Goal: Task Accomplishment & Management: Manage account settings

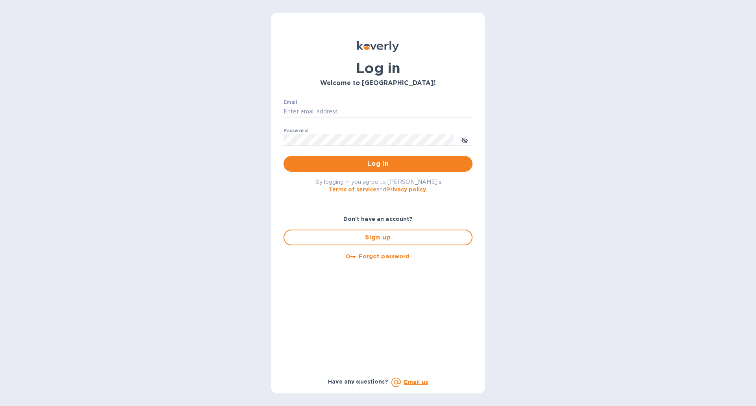
click at [342, 111] on input "Email" at bounding box center [377, 112] width 189 height 12
type input "ben@gkselections.com"
click at [283, 156] on button "Log in" at bounding box center [377, 164] width 189 height 16
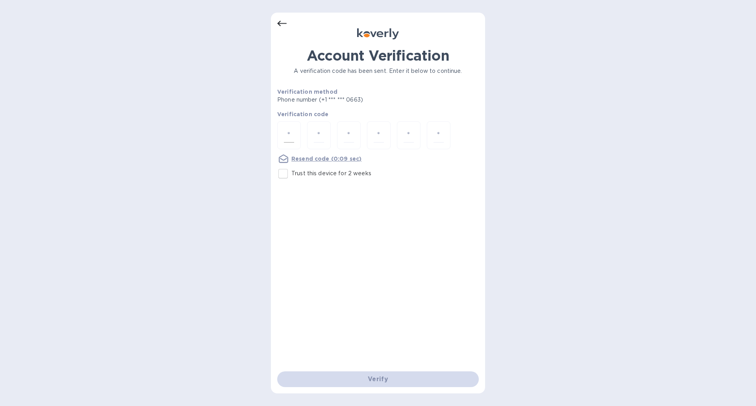
click at [290, 128] on input "number" at bounding box center [289, 135] width 10 height 15
type input "6"
type input "0"
type input "1"
type input "4"
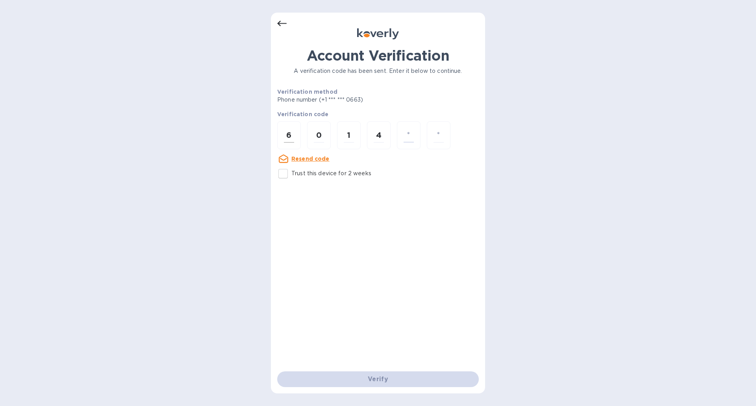
type input "3"
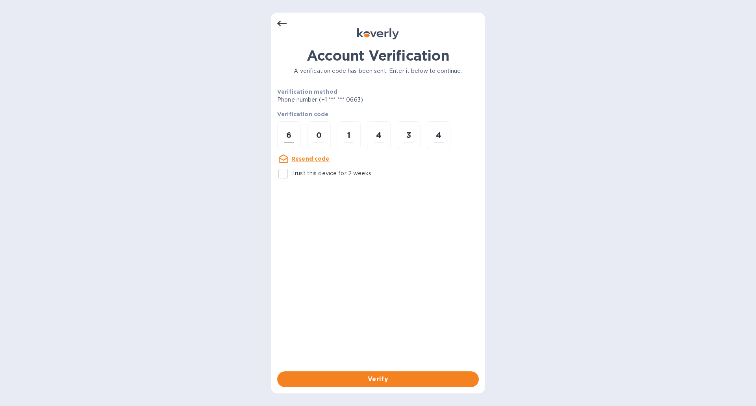
type input "4"
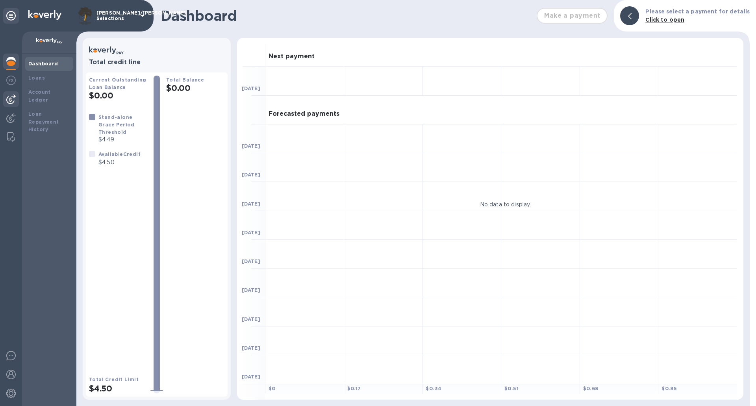
click at [8, 101] on img at bounding box center [10, 98] width 9 height 9
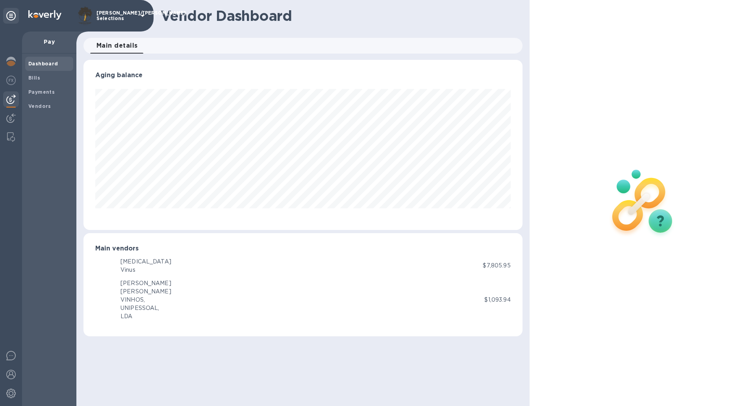
scroll to position [170, 438]
click at [44, 78] on span "Bills" at bounding box center [49, 78] width 42 height 8
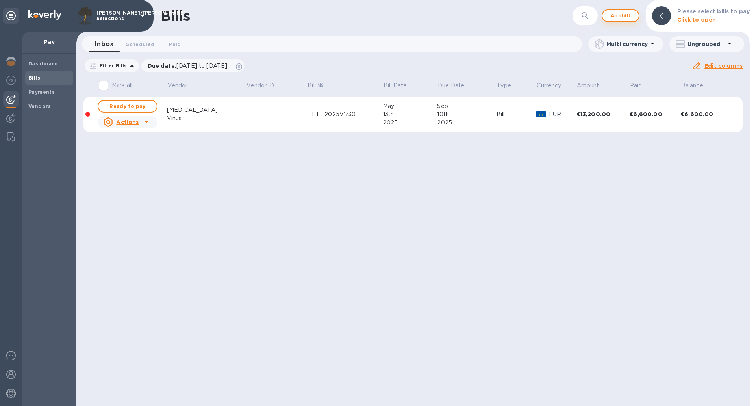
click at [621, 16] on span "Add bill" at bounding box center [620, 15] width 24 height 9
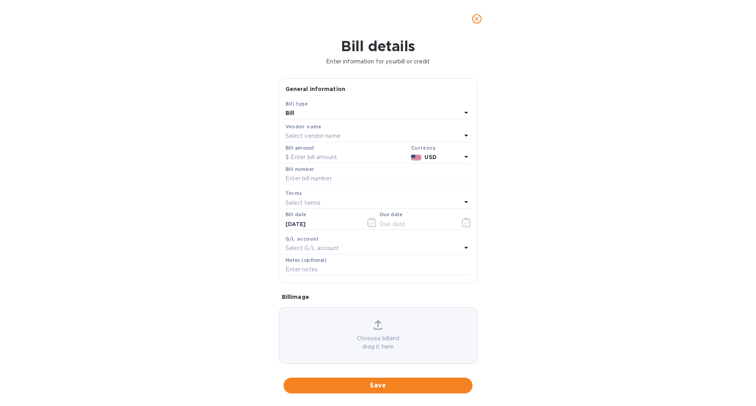
click at [333, 136] on p "Select vendor name" at bounding box center [312, 136] width 55 height 8
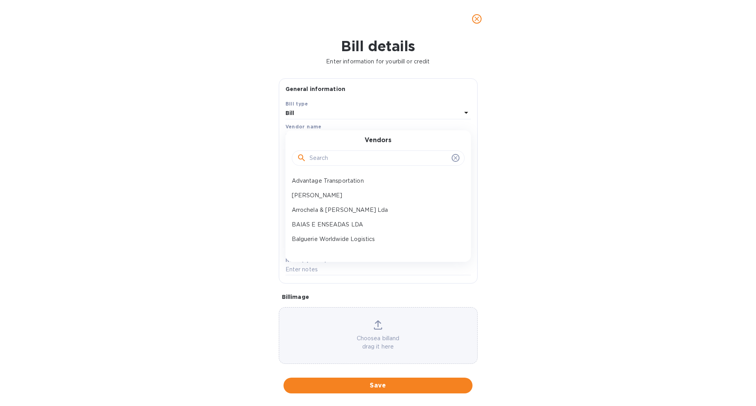
click at [340, 164] on div at bounding box center [378, 158] width 173 height 16
click at [344, 160] on input "text" at bounding box center [378, 158] width 139 height 12
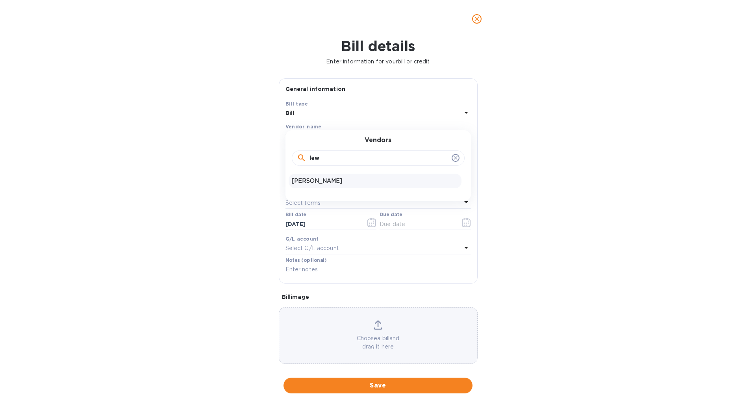
type input "lew"
click at [336, 177] on p "[PERSON_NAME]" at bounding box center [375, 181] width 166 height 8
click at [344, 158] on input "text" at bounding box center [346, 158] width 122 height 12
type input "14,358.55"
type input "Q1 Profits"
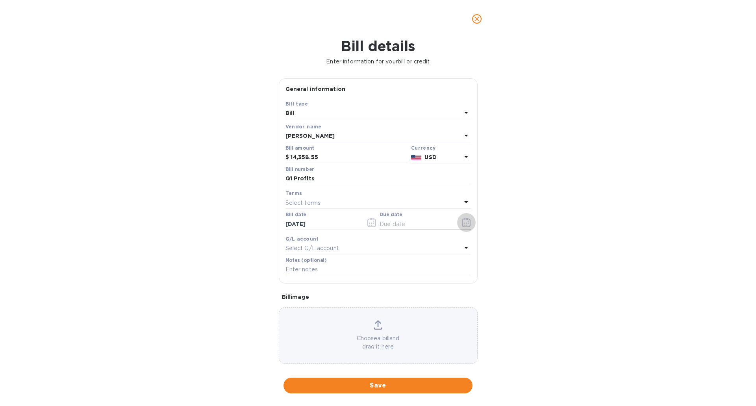
click at [460, 213] on button "button" at bounding box center [466, 222] width 18 height 19
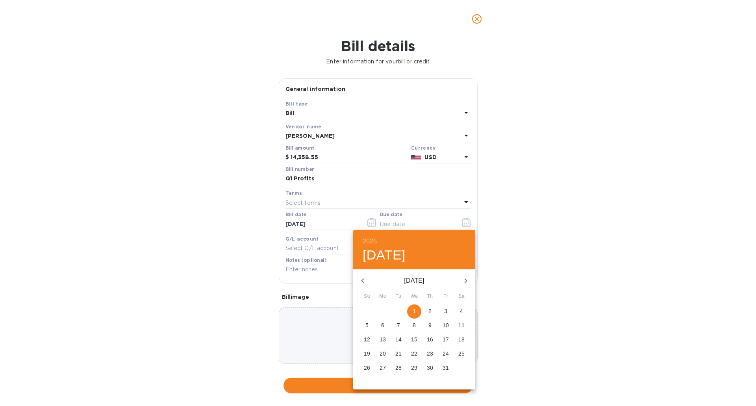
click at [413, 309] on p "1" at bounding box center [413, 311] width 3 height 8
type input "[DATE]"
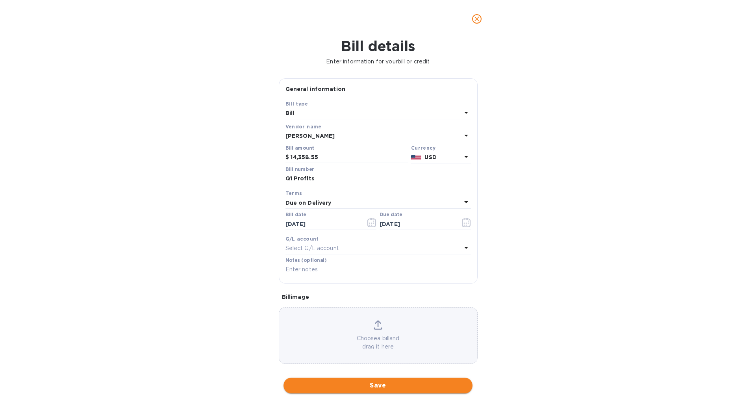
click at [396, 383] on span "Save" at bounding box center [378, 385] width 176 height 9
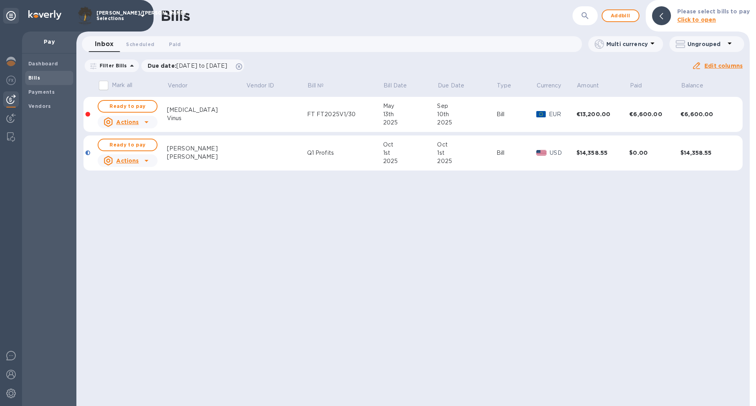
click at [146, 144] on span "Ready to pay" at bounding box center [128, 144] width 46 height 9
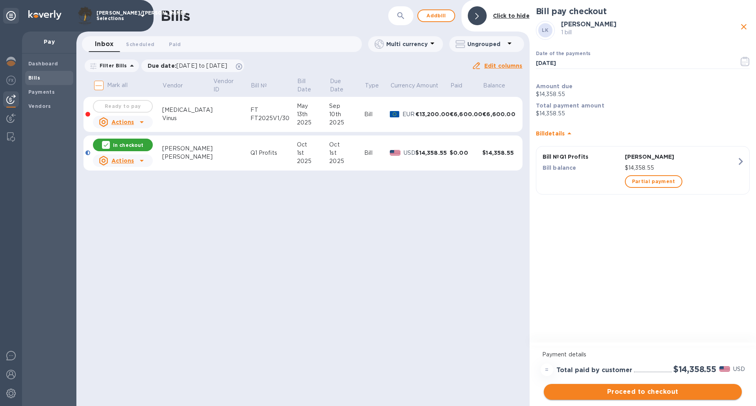
click at [620, 393] on span "Proceed to checkout" at bounding box center [642, 391] width 185 height 9
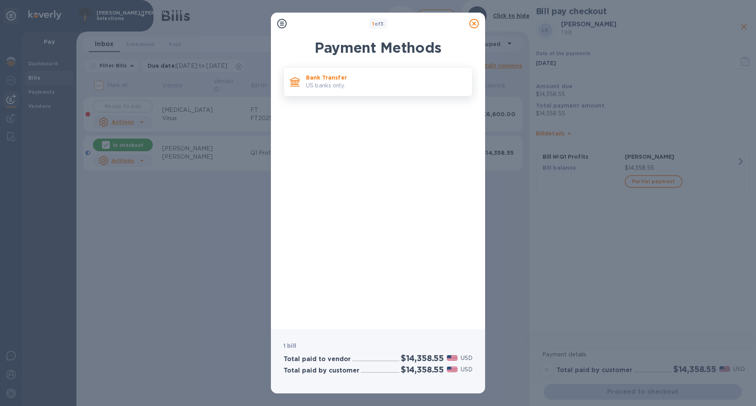
click at [405, 94] on div "Bank Transfer US banks only." at bounding box center [377, 82] width 189 height 30
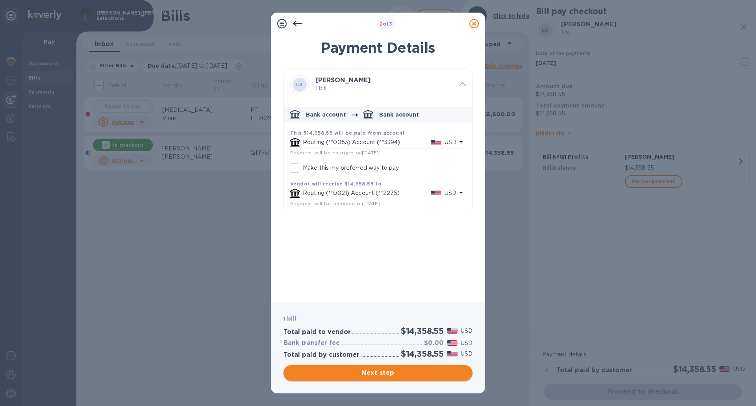
click at [388, 375] on span "Next step" at bounding box center [378, 372] width 176 height 9
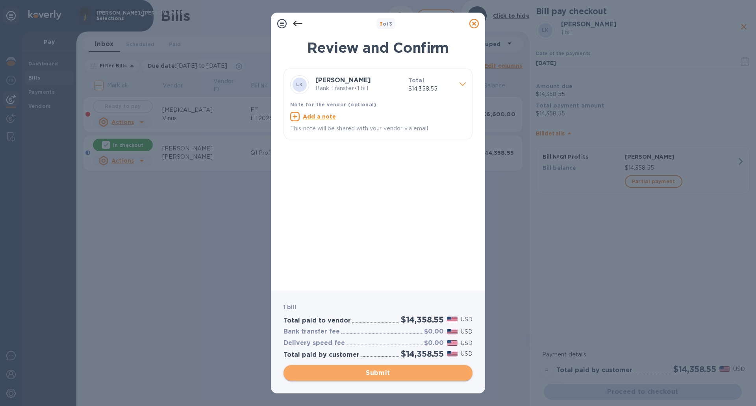
click at [388, 375] on span "Submit" at bounding box center [378, 372] width 176 height 9
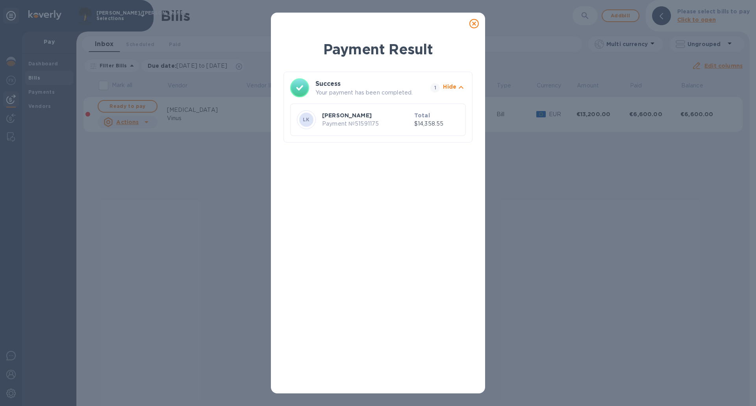
click at [475, 21] on icon at bounding box center [473, 23] width 9 height 9
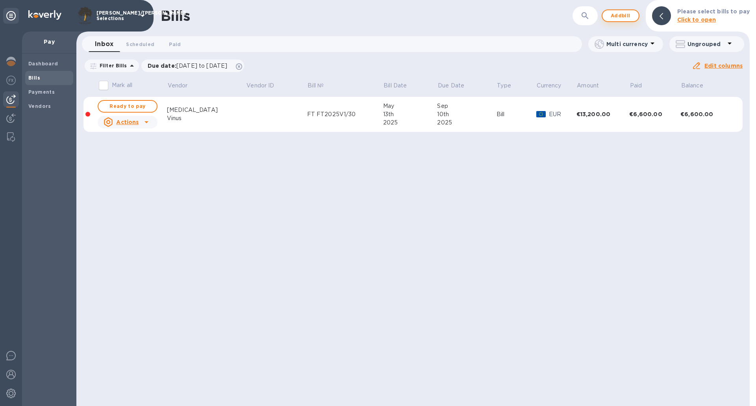
click at [625, 19] on span "Add bill" at bounding box center [620, 15] width 24 height 9
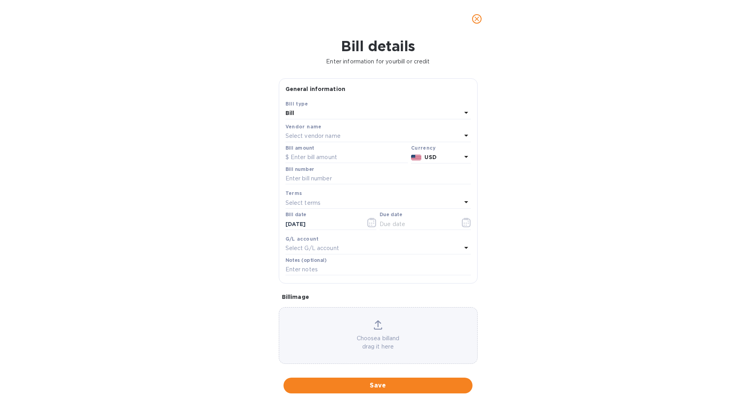
click at [352, 135] on div "Select vendor name" at bounding box center [373, 136] width 176 height 11
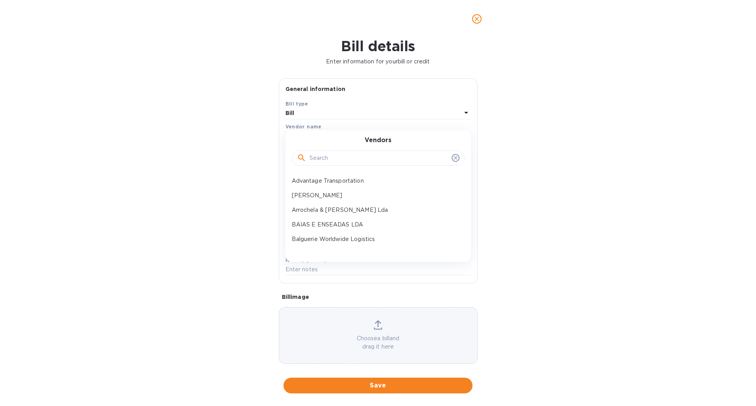
click at [366, 160] on input "text" at bounding box center [378, 158] width 139 height 12
type input "lew"
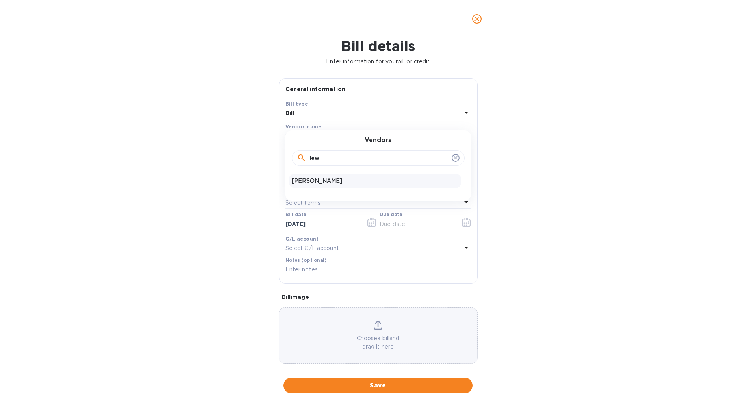
click at [356, 178] on p "[PERSON_NAME]" at bounding box center [375, 181] width 166 height 8
click at [318, 159] on input "text" at bounding box center [346, 158] width 122 height 12
type input "3,912.85"
type input "Q1 Expenses"
click at [462, 218] on icon "button" at bounding box center [466, 222] width 9 height 9
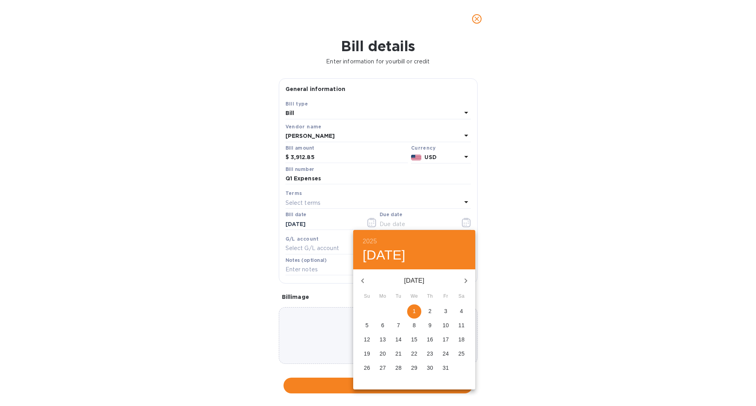
click at [414, 307] on p "1" at bounding box center [413, 311] width 3 height 8
type input "[DATE]"
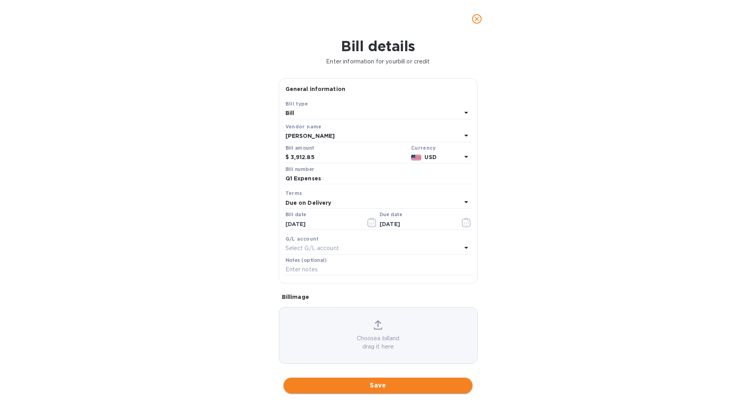
click at [391, 385] on span "Save" at bounding box center [378, 385] width 176 height 9
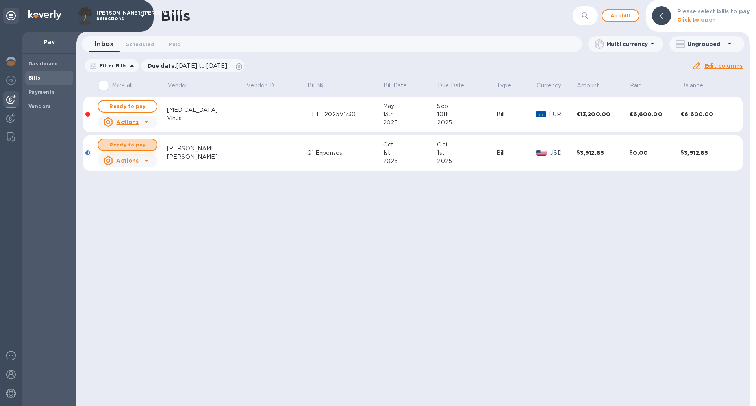
click at [140, 143] on span "Ready to pay" at bounding box center [128, 144] width 46 height 9
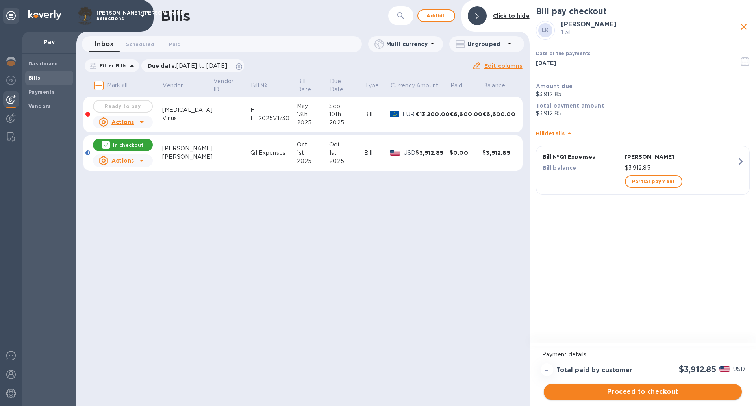
click at [653, 397] on button "Proceed to checkout" at bounding box center [642, 392] width 198 height 16
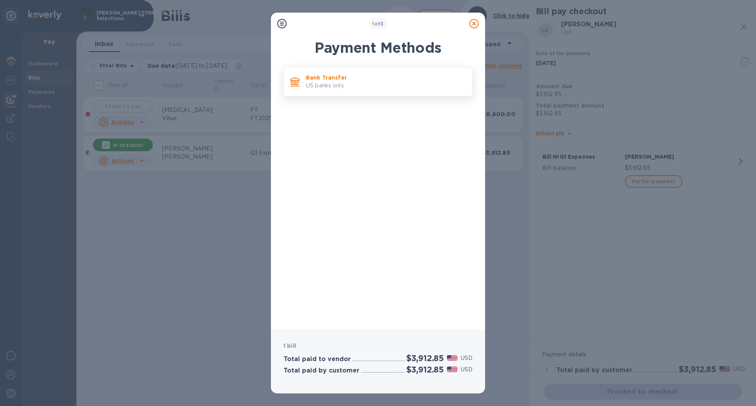
click at [385, 88] on p "US banks only." at bounding box center [386, 85] width 160 height 8
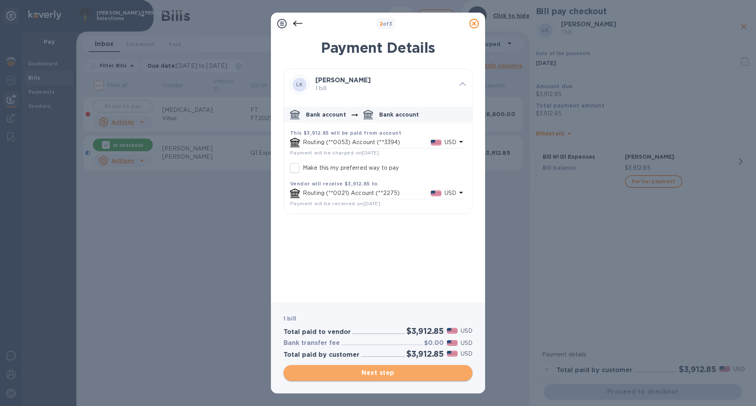
click at [425, 374] on span "Next step" at bounding box center [378, 372] width 176 height 9
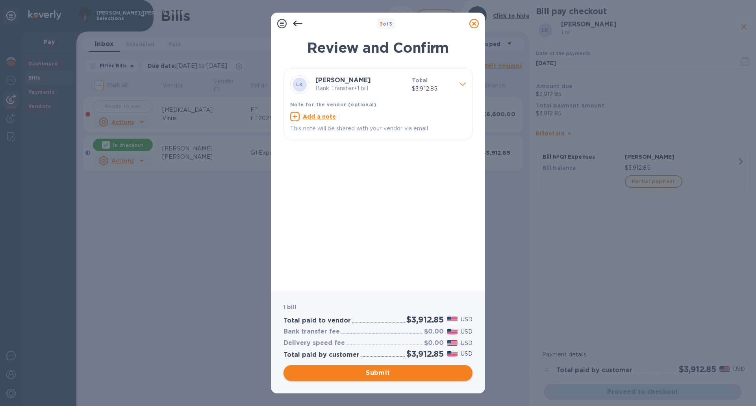
click at [425, 374] on span "Submit" at bounding box center [378, 372] width 176 height 9
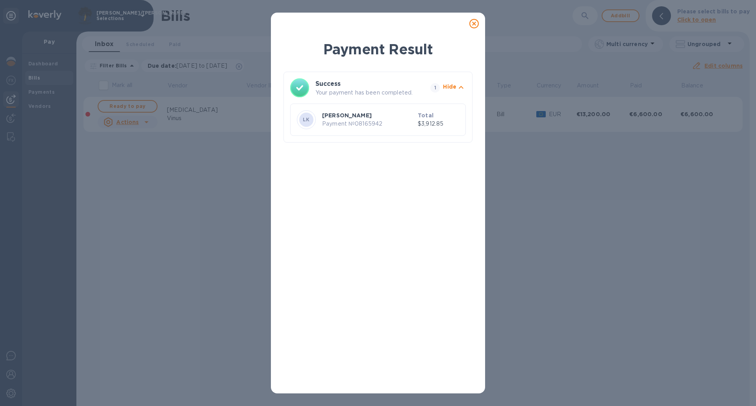
click at [471, 26] on icon at bounding box center [473, 23] width 9 height 9
